Goal: Transaction & Acquisition: Purchase product/service

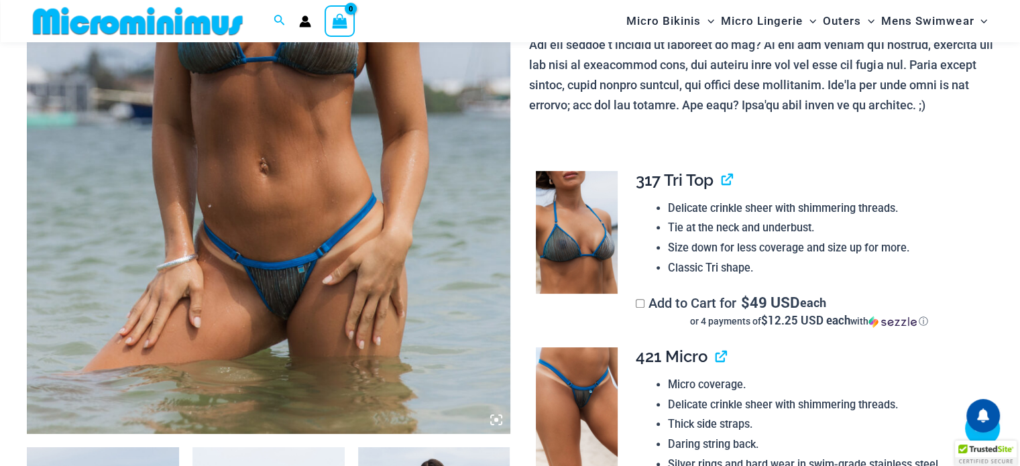
scroll to position [524, 0]
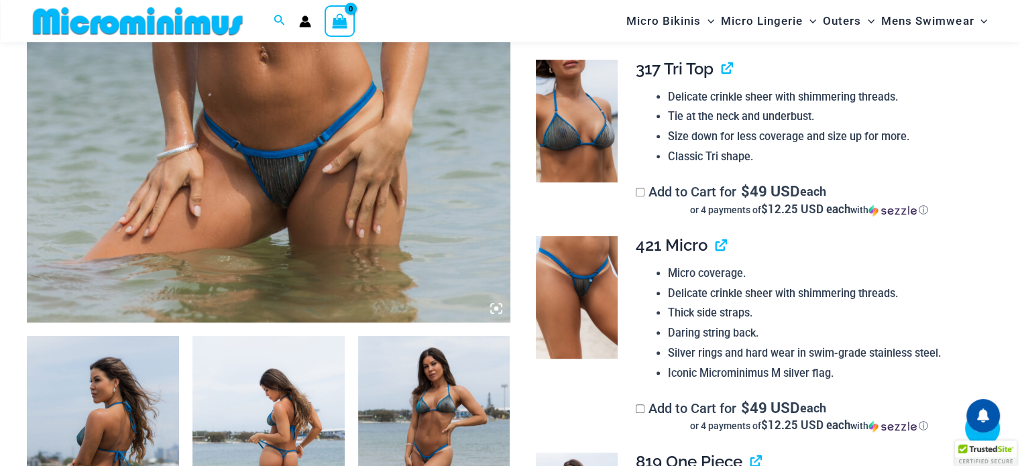
click at [258, 435] on img at bounding box center [268, 450] width 152 height 228
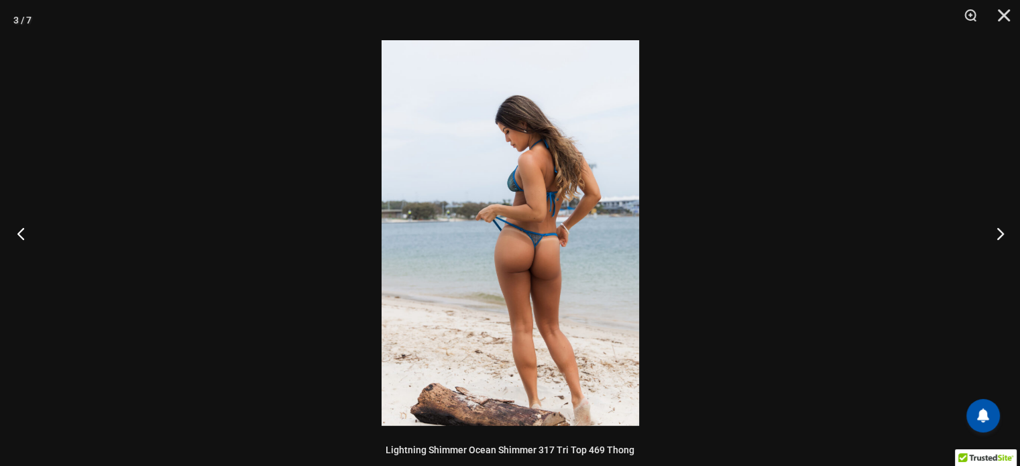
click at [27, 235] on button "Previous" at bounding box center [25, 233] width 50 height 67
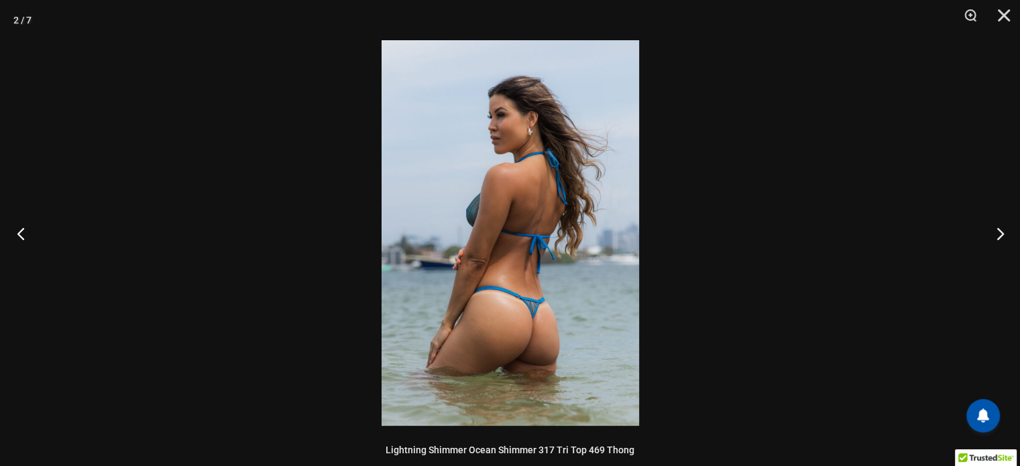
click at [27, 235] on button "Previous" at bounding box center [25, 233] width 50 height 67
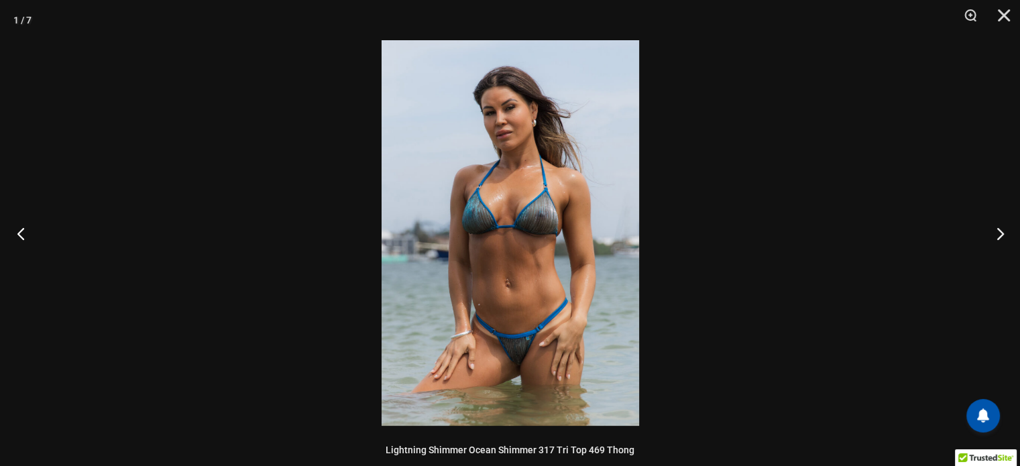
click at [27, 235] on button "Previous" at bounding box center [25, 233] width 50 height 67
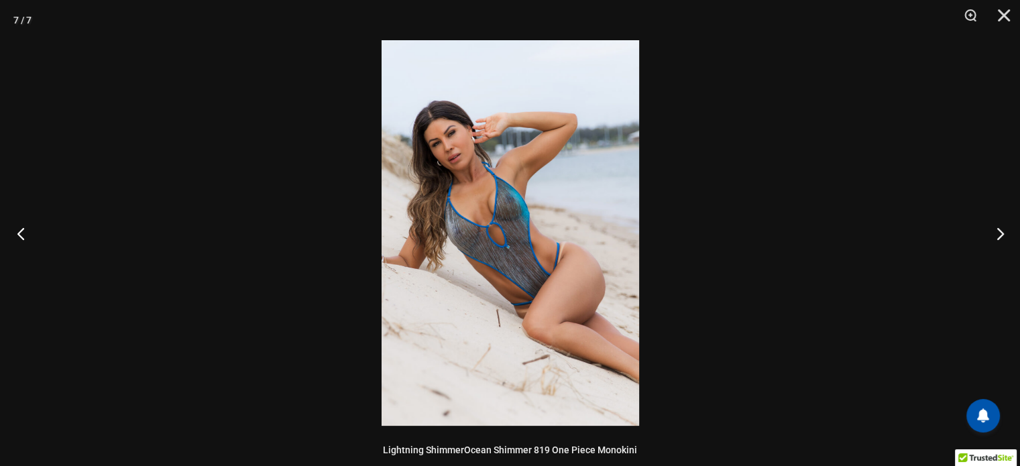
click at [27, 235] on button "Previous" at bounding box center [25, 233] width 50 height 67
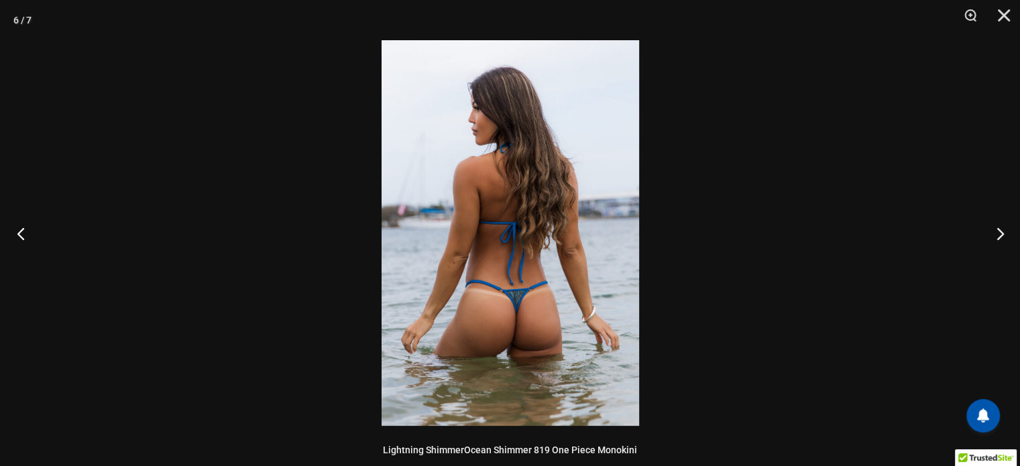
click at [27, 235] on button "Previous" at bounding box center [25, 233] width 50 height 67
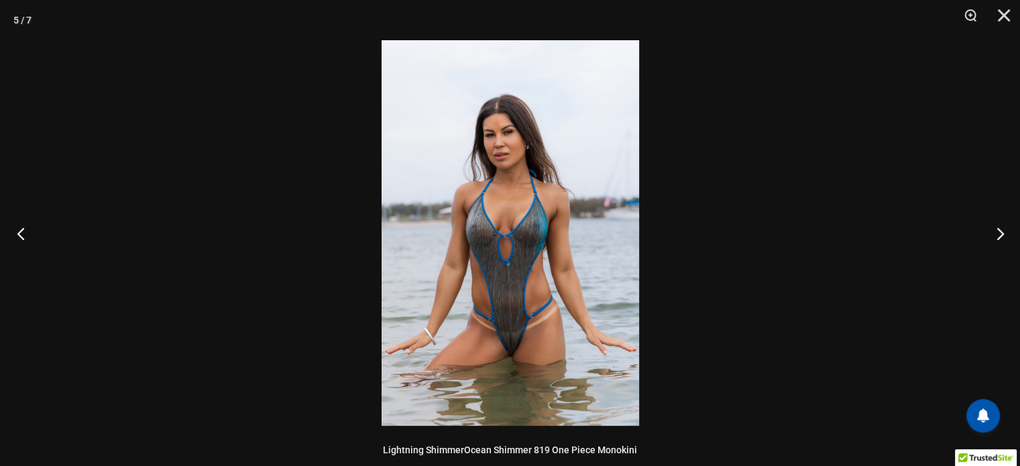
click at [27, 235] on button "Previous" at bounding box center [25, 233] width 50 height 67
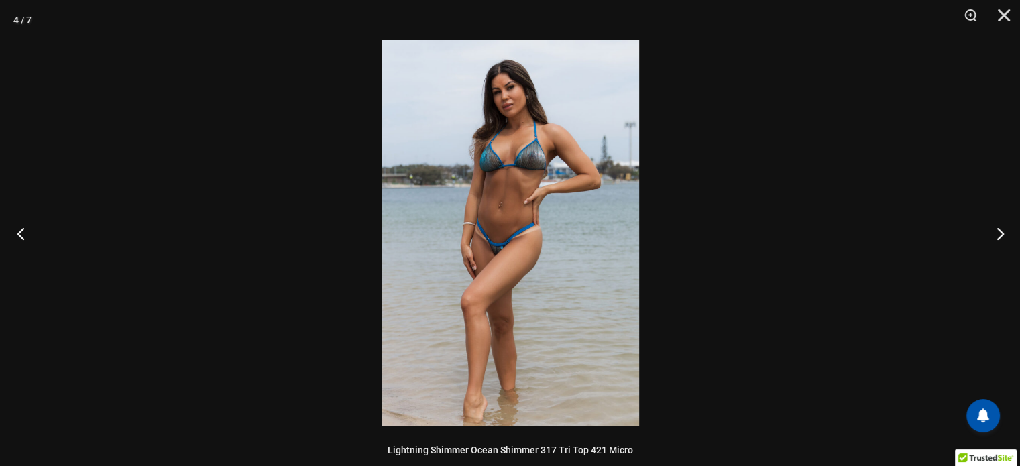
click at [27, 235] on button "Previous" at bounding box center [25, 233] width 50 height 67
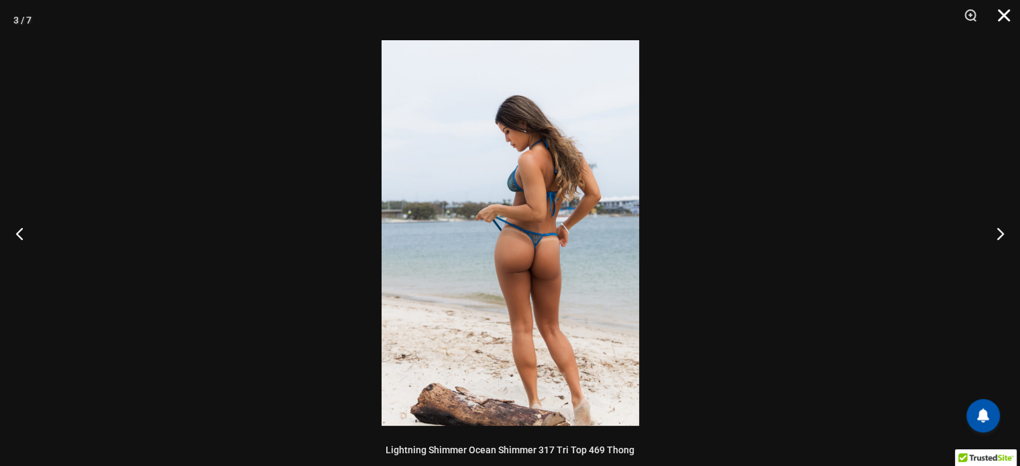
click at [1003, 17] on button "Close" at bounding box center [999, 20] width 34 height 40
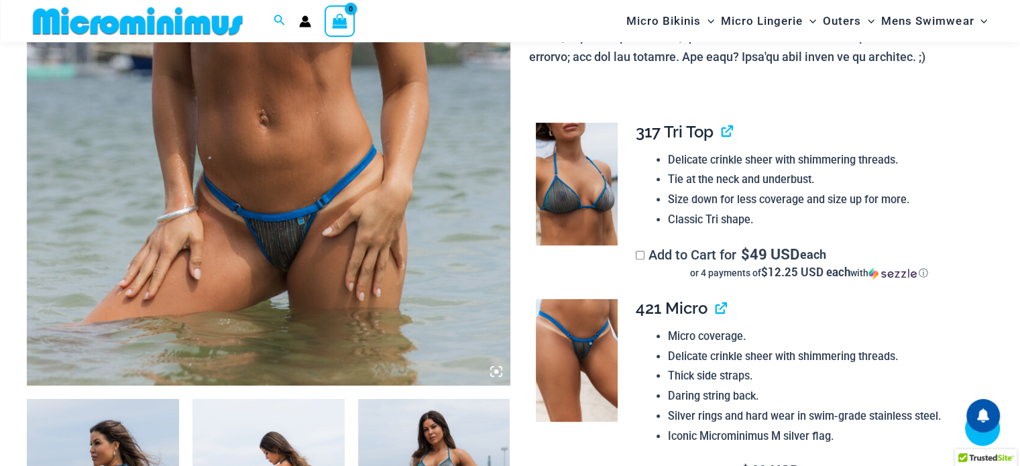
scroll to position [457, 0]
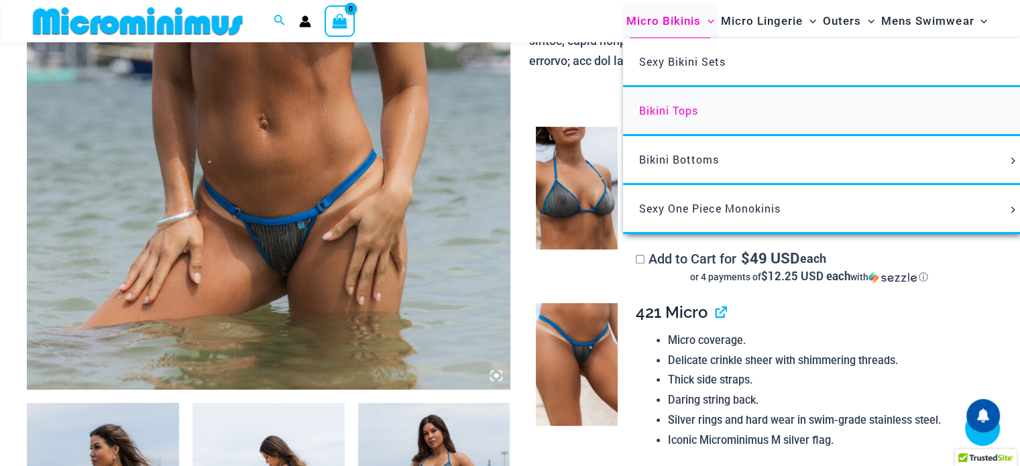
click at [677, 109] on span "Bikini Tops" at bounding box center [668, 110] width 59 height 14
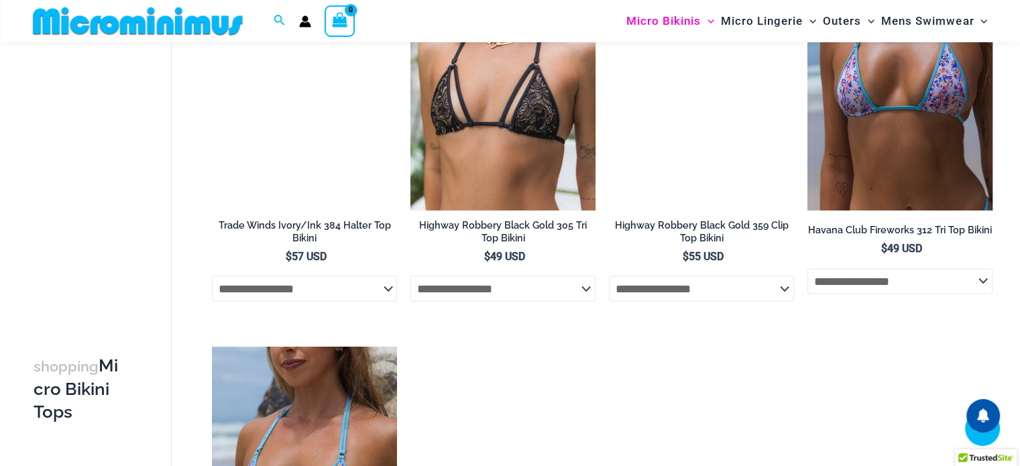
scroll to position [2537, 0]
